Goal: Task Accomplishment & Management: Manage account settings

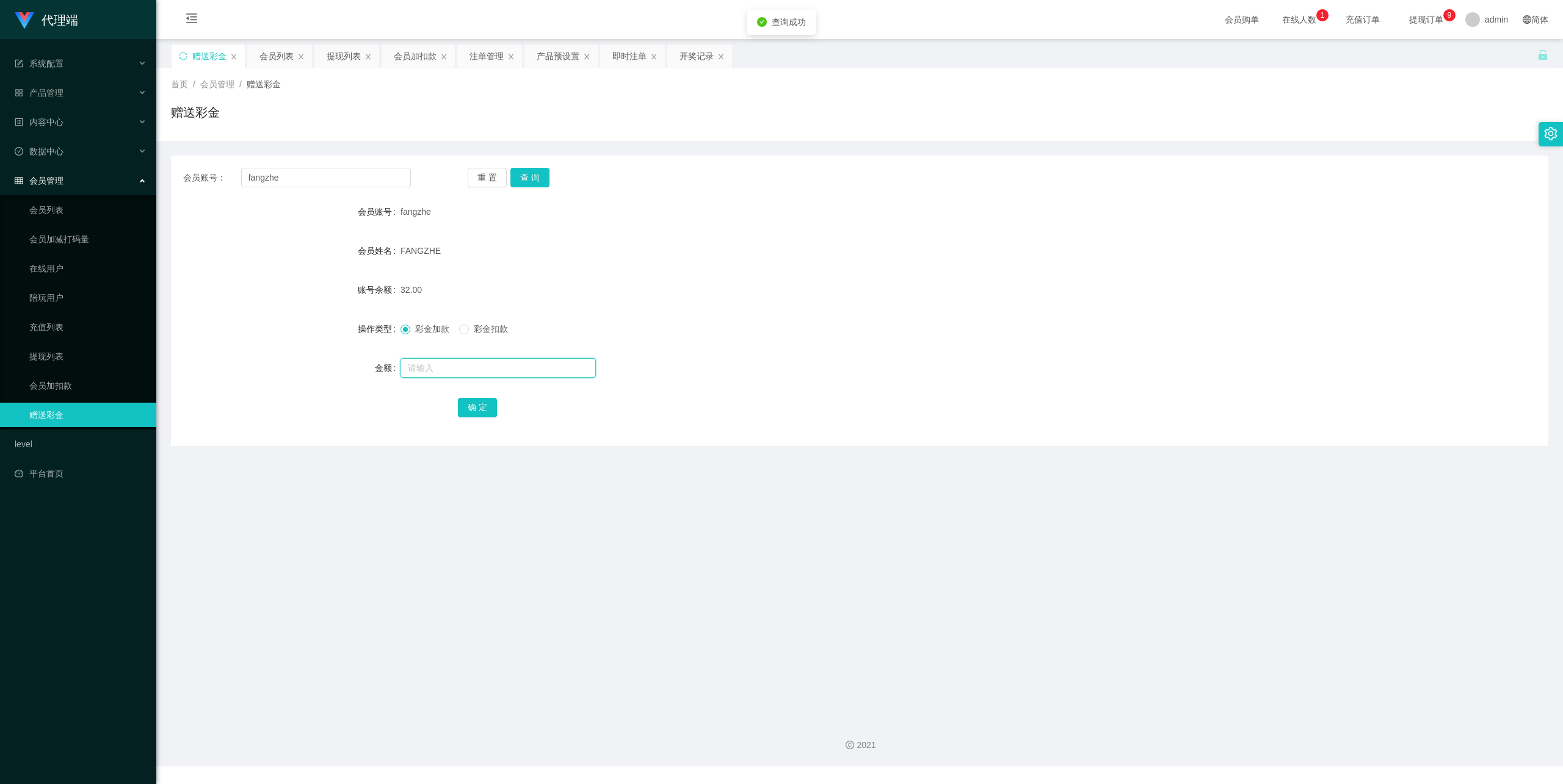
click at [431, 365] on input "text" at bounding box center [498, 368] width 196 height 20
type input "48"
click at [480, 405] on button "确 定" at bounding box center [477, 407] width 39 height 20
click at [448, 361] on input "text" at bounding box center [498, 368] width 196 height 20
type input "88"
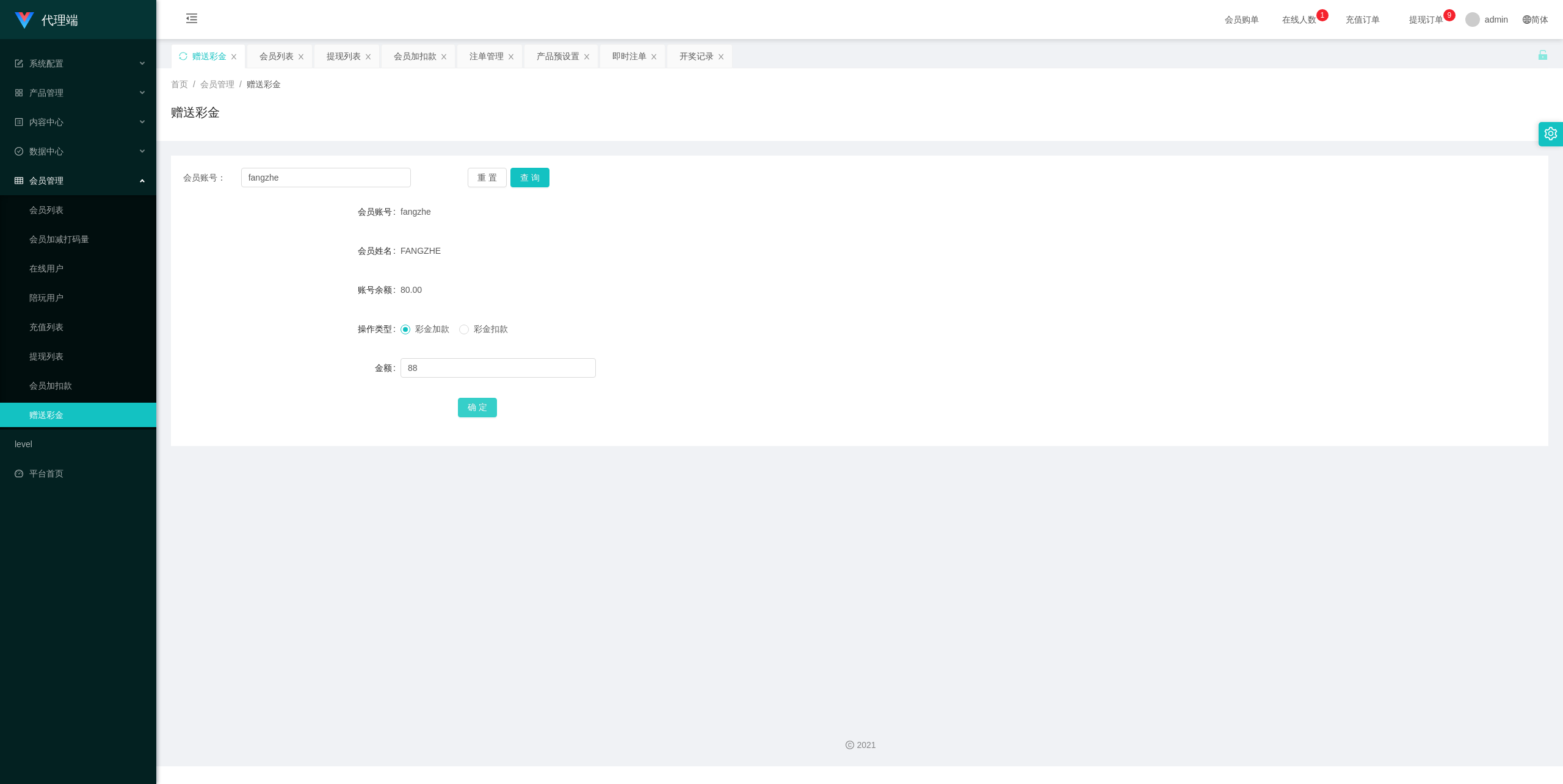
click at [484, 413] on button "确 定" at bounding box center [477, 407] width 39 height 20
click at [56, 377] on link "会员加扣款" at bounding box center [88, 385] width 118 height 24
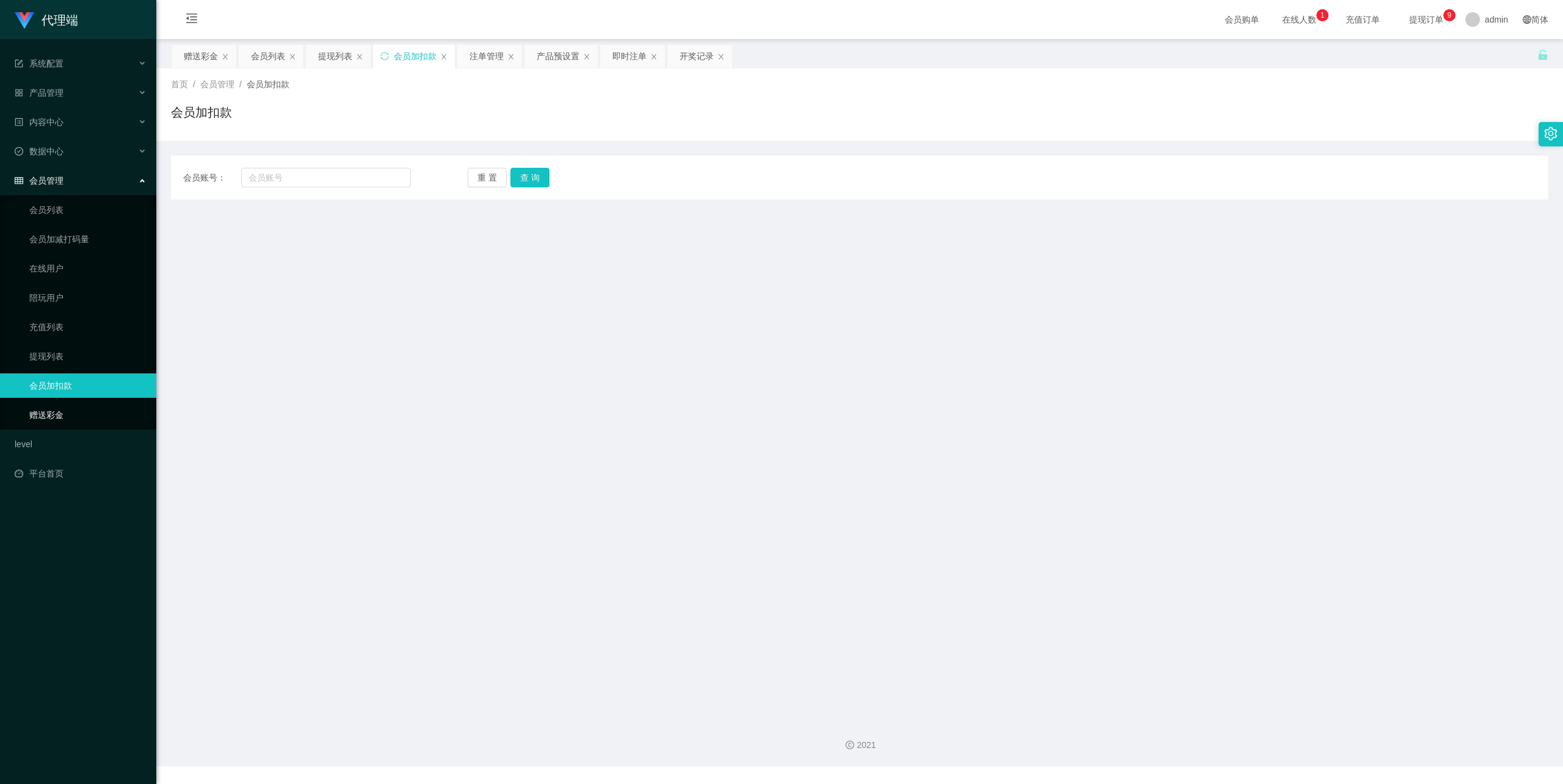
click at [62, 403] on link "赠送彩金" at bounding box center [88, 415] width 118 height 24
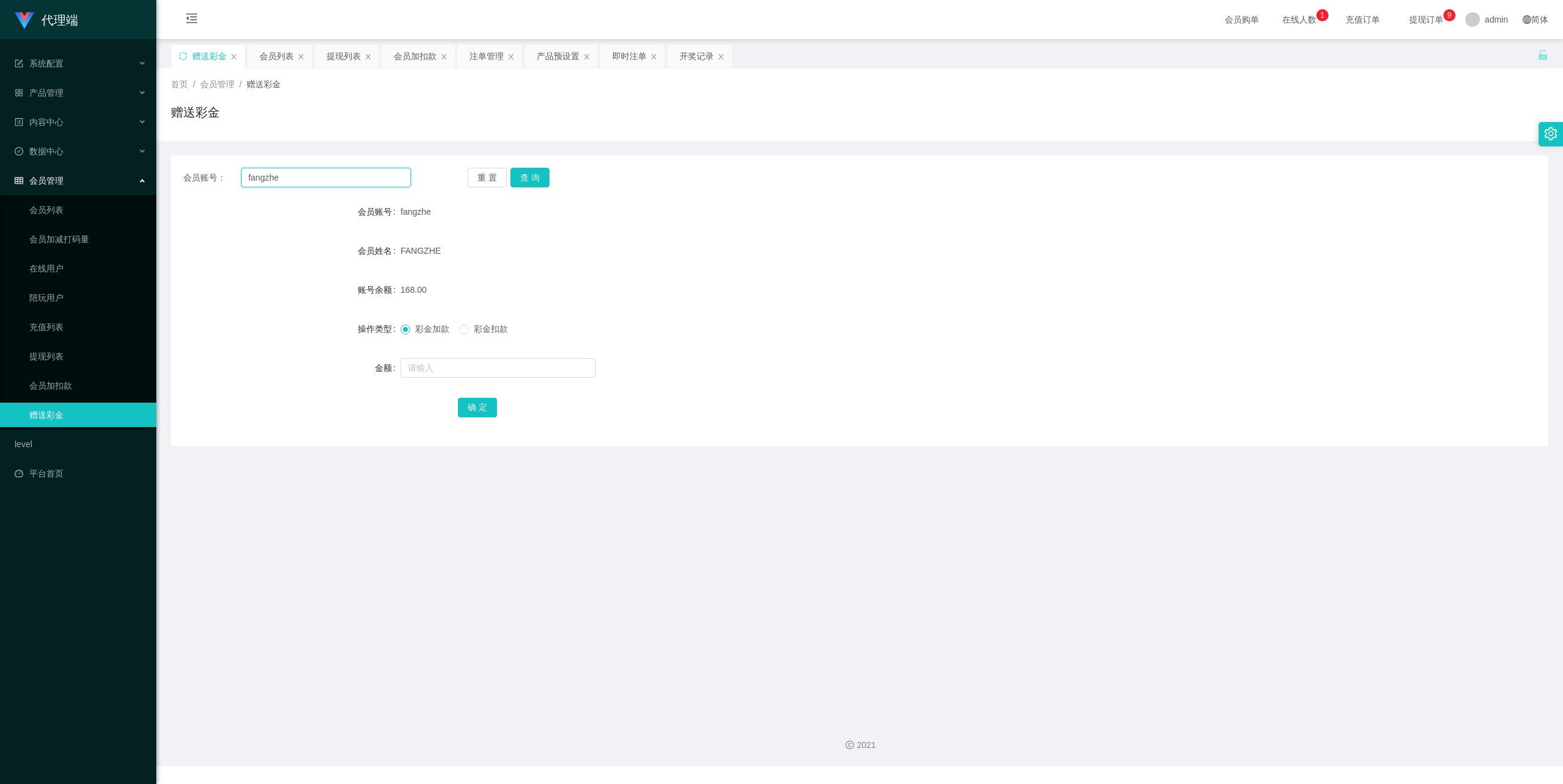
click at [281, 178] on input "fangzhe" at bounding box center [326, 178] width 170 height 20
click at [54, 373] on link "会员加扣款" at bounding box center [88, 385] width 118 height 24
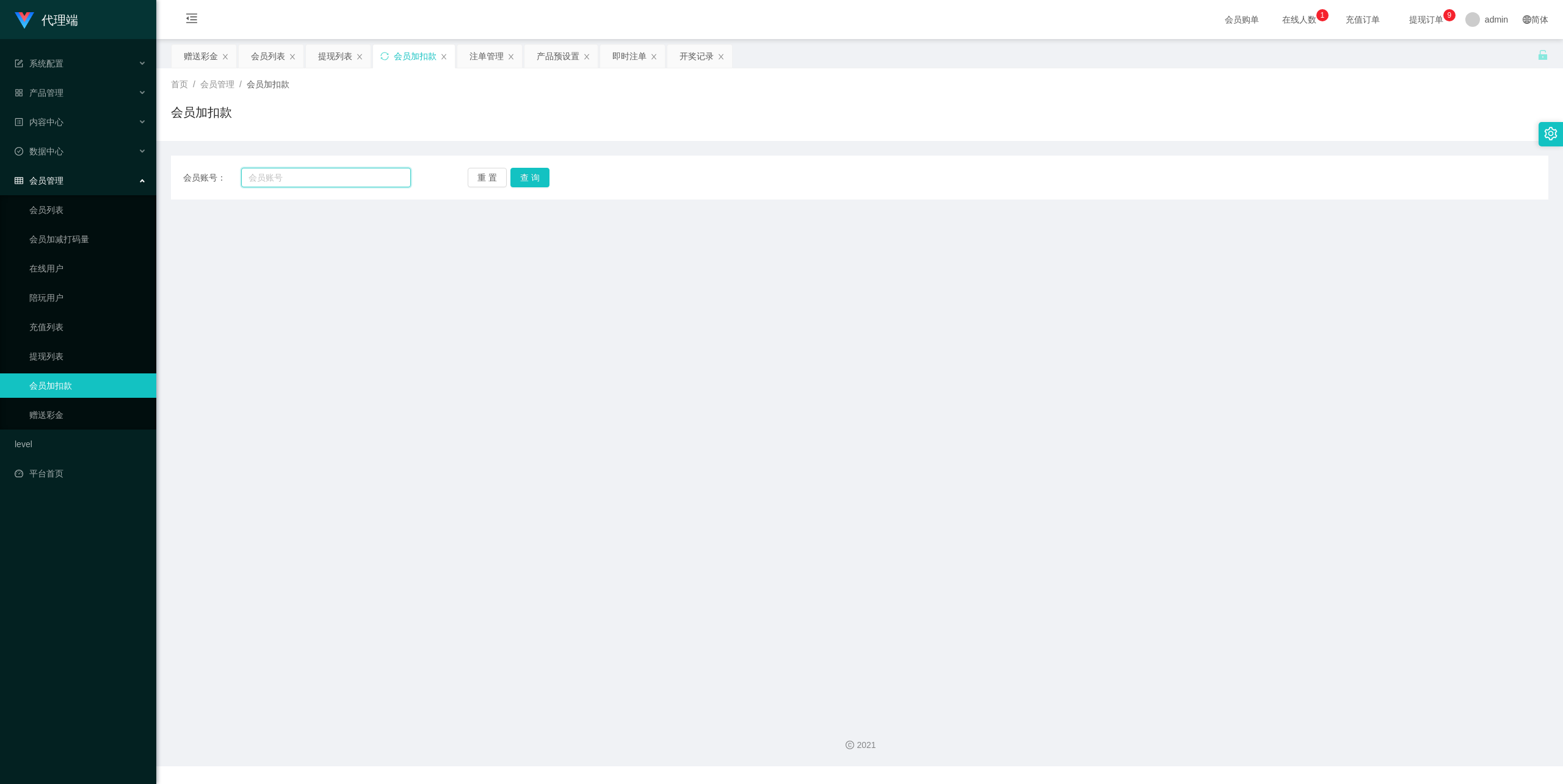
click at [310, 176] on input "text" at bounding box center [326, 178] width 170 height 20
paste input "fangzhe"
type input "fangzhe"
click at [526, 176] on button "查 询" at bounding box center [530, 178] width 39 height 20
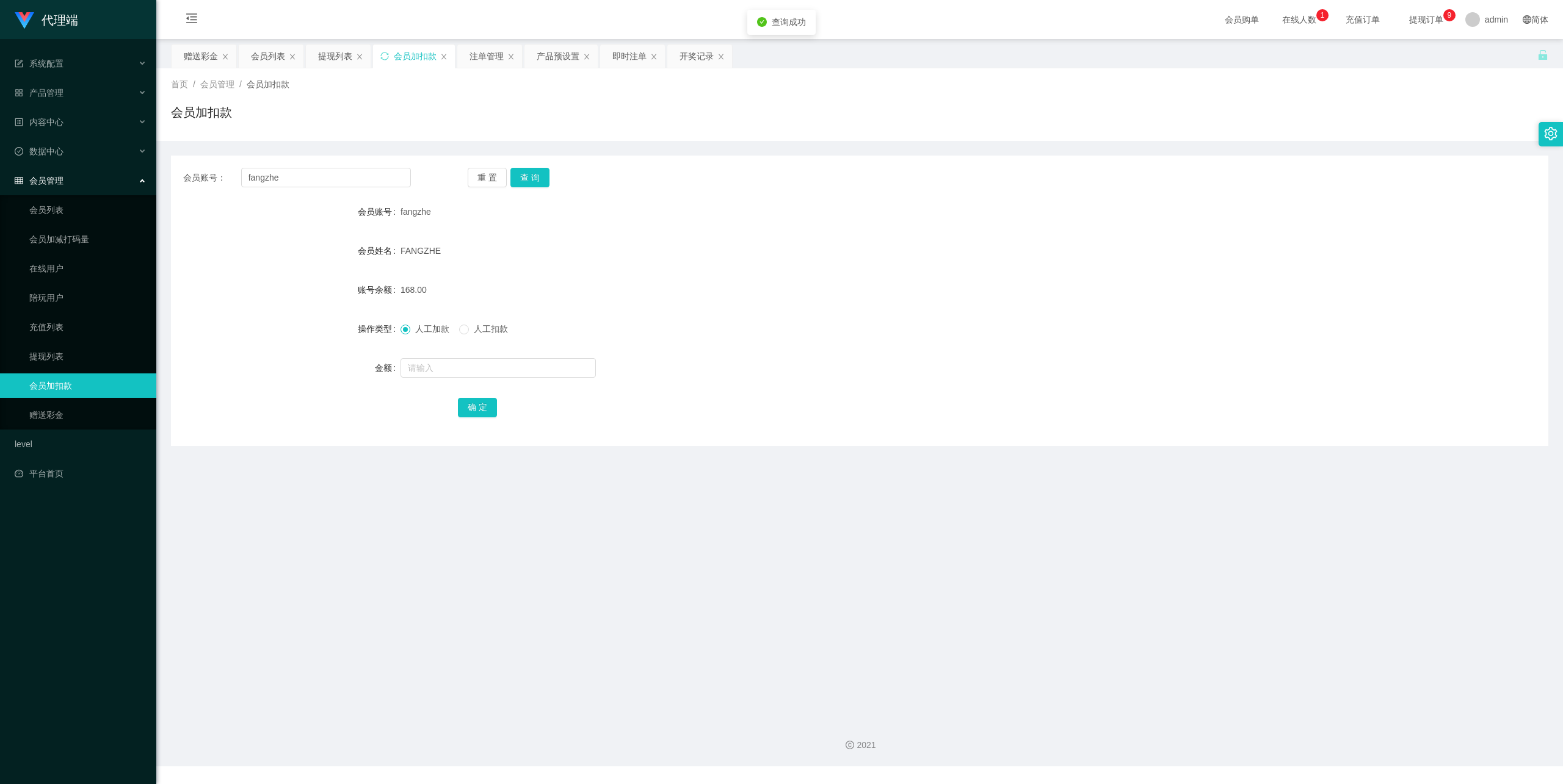
click at [476, 333] on span "人工扣款" at bounding box center [490, 329] width 44 height 10
click at [467, 376] on input "text" at bounding box center [498, 368] width 196 height 20
type input "80"
click at [470, 411] on button "确 定" at bounding box center [477, 407] width 39 height 20
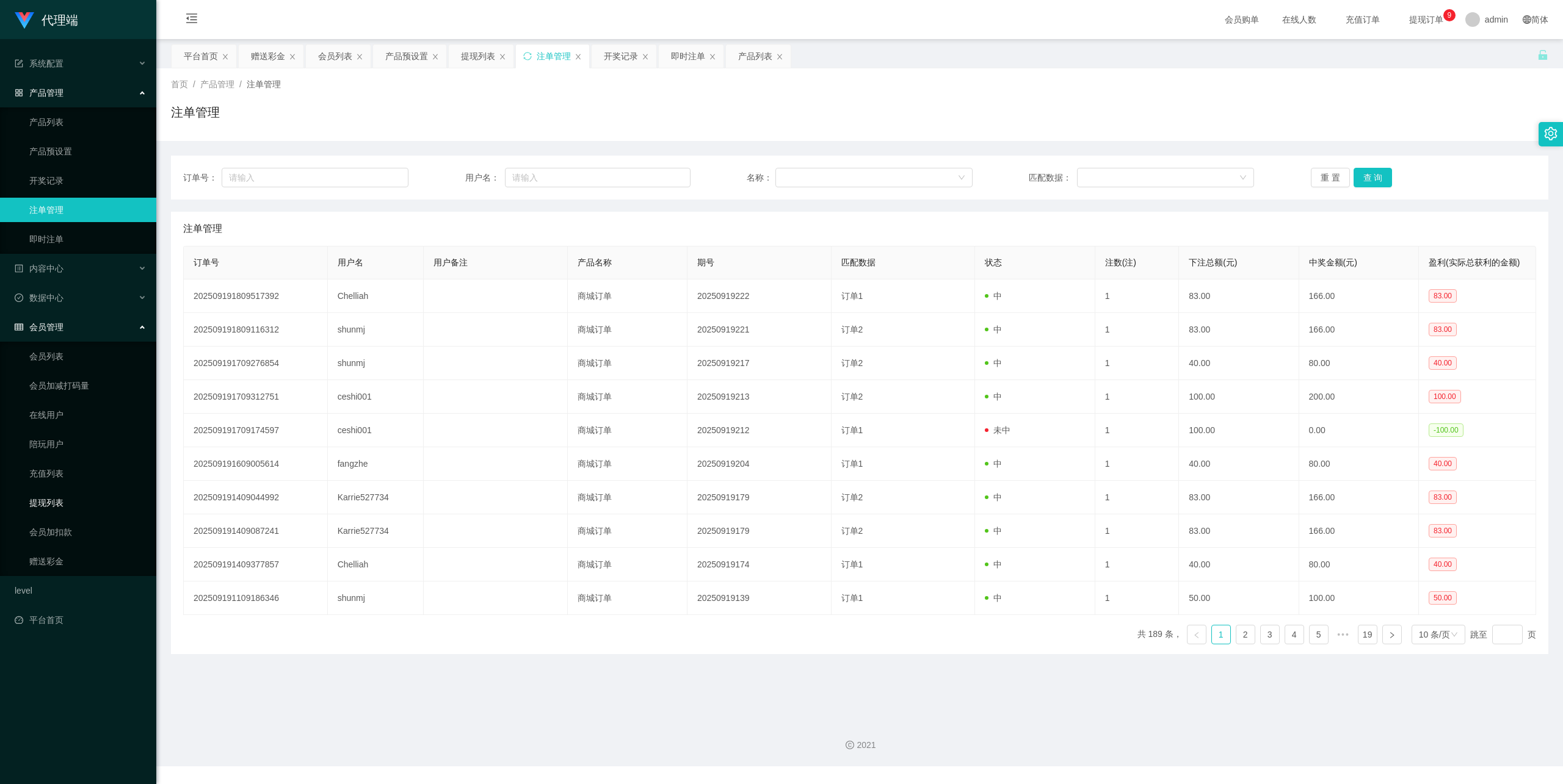
click at [51, 491] on link "提现列表" at bounding box center [88, 503] width 118 height 24
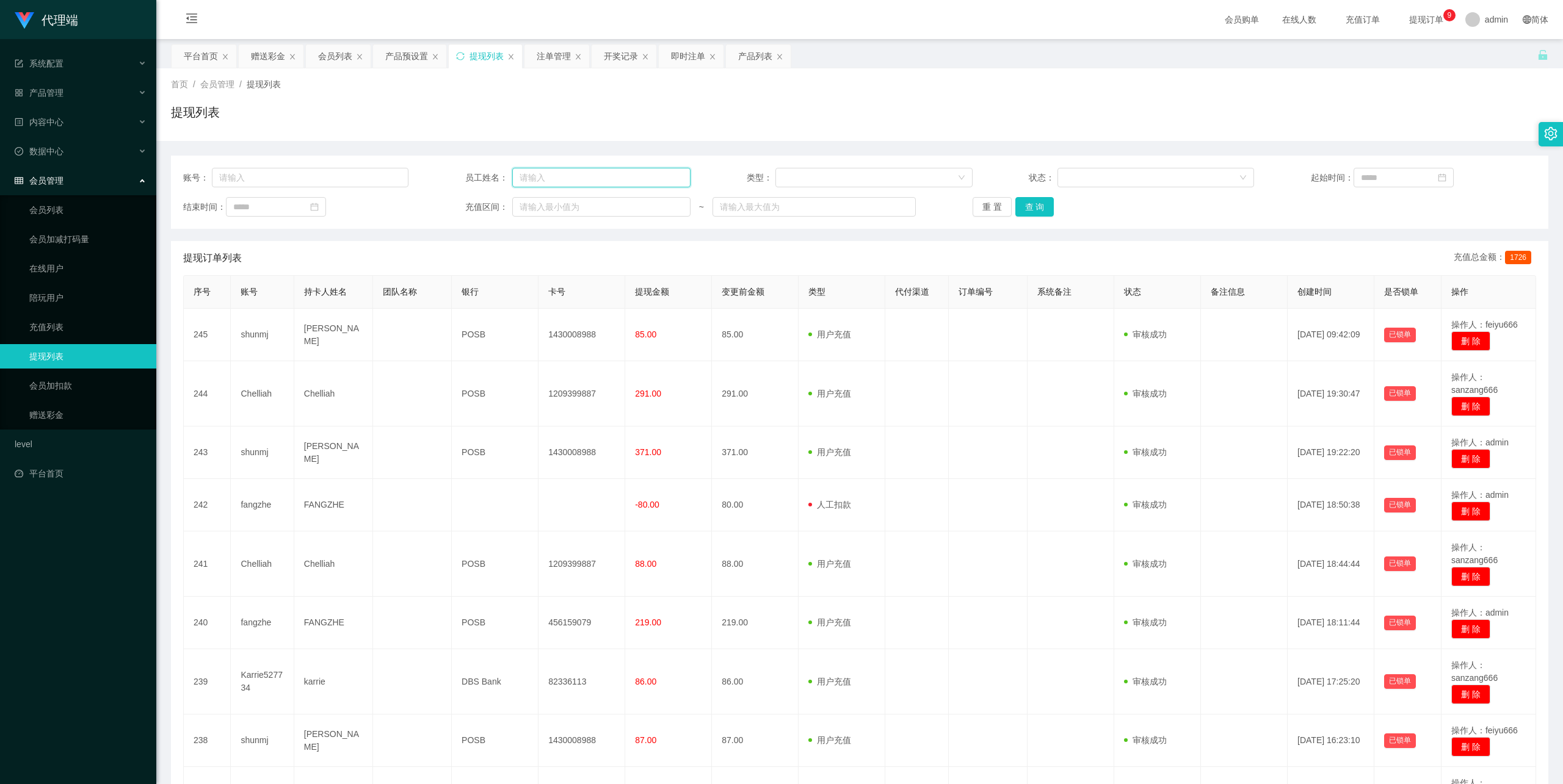
click at [581, 176] on input "text" at bounding box center [601, 178] width 179 height 20
type input "s"
type input "ayang888"
click at [1019, 210] on button "查 询" at bounding box center [1035, 207] width 39 height 20
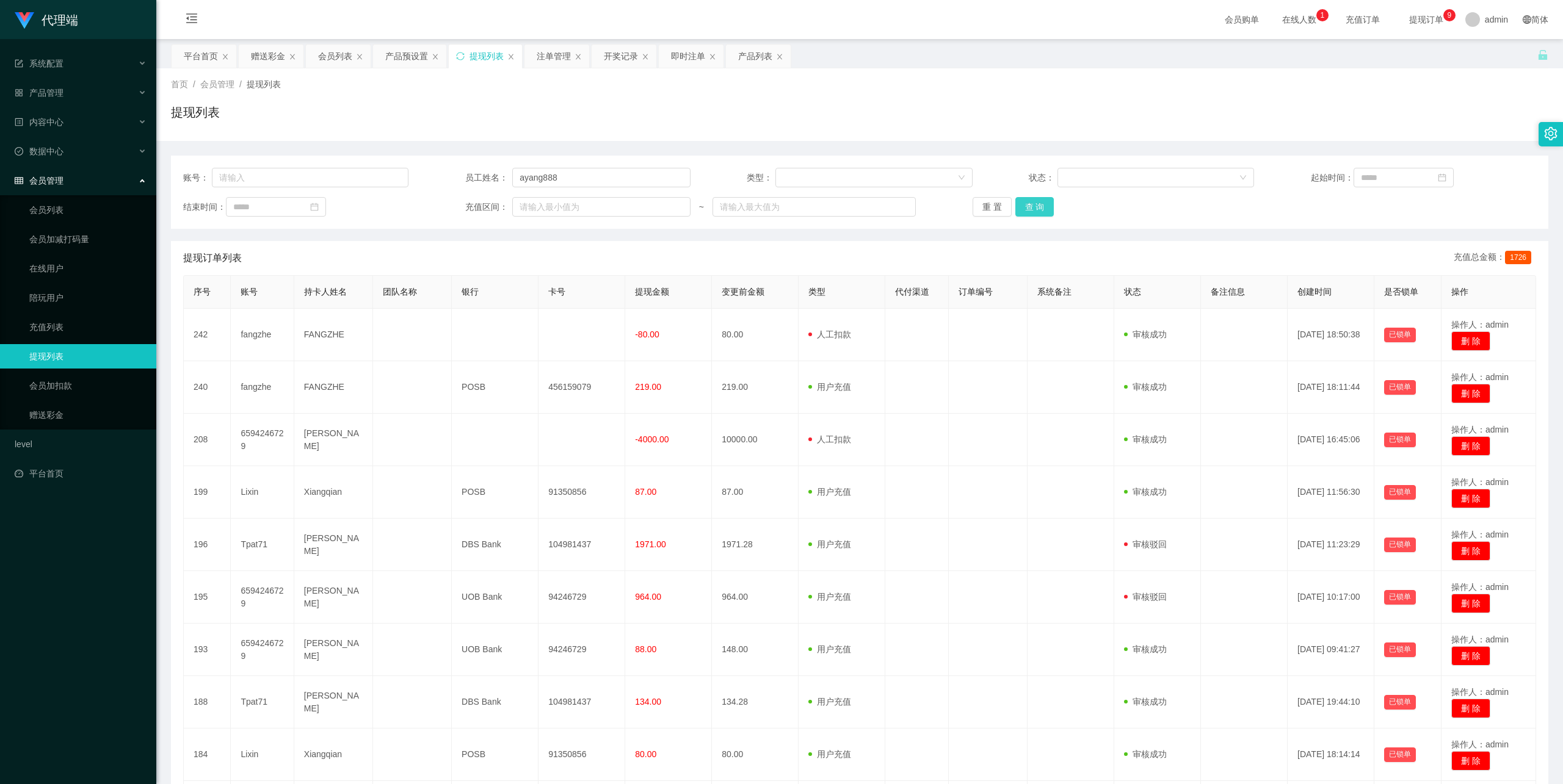
click at [1035, 211] on button "查 询" at bounding box center [1035, 207] width 39 height 20
click at [1044, 213] on button "查 询" at bounding box center [1035, 207] width 39 height 20
click at [1041, 208] on button "查 询" at bounding box center [1035, 207] width 39 height 20
click at [1037, 207] on button "查 询" at bounding box center [1035, 207] width 39 height 20
